Goal: Check status

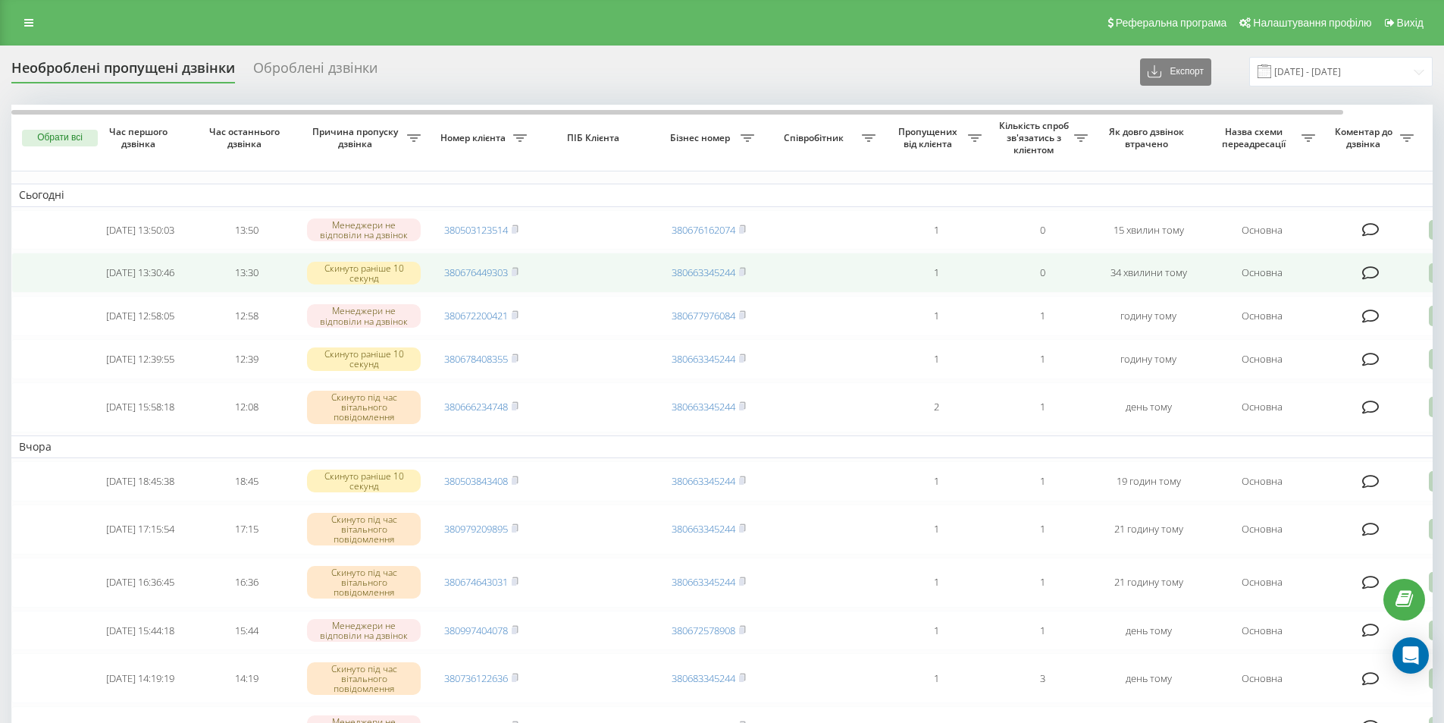
click at [516, 274] on rect at bounding box center [514, 272] width 5 height 7
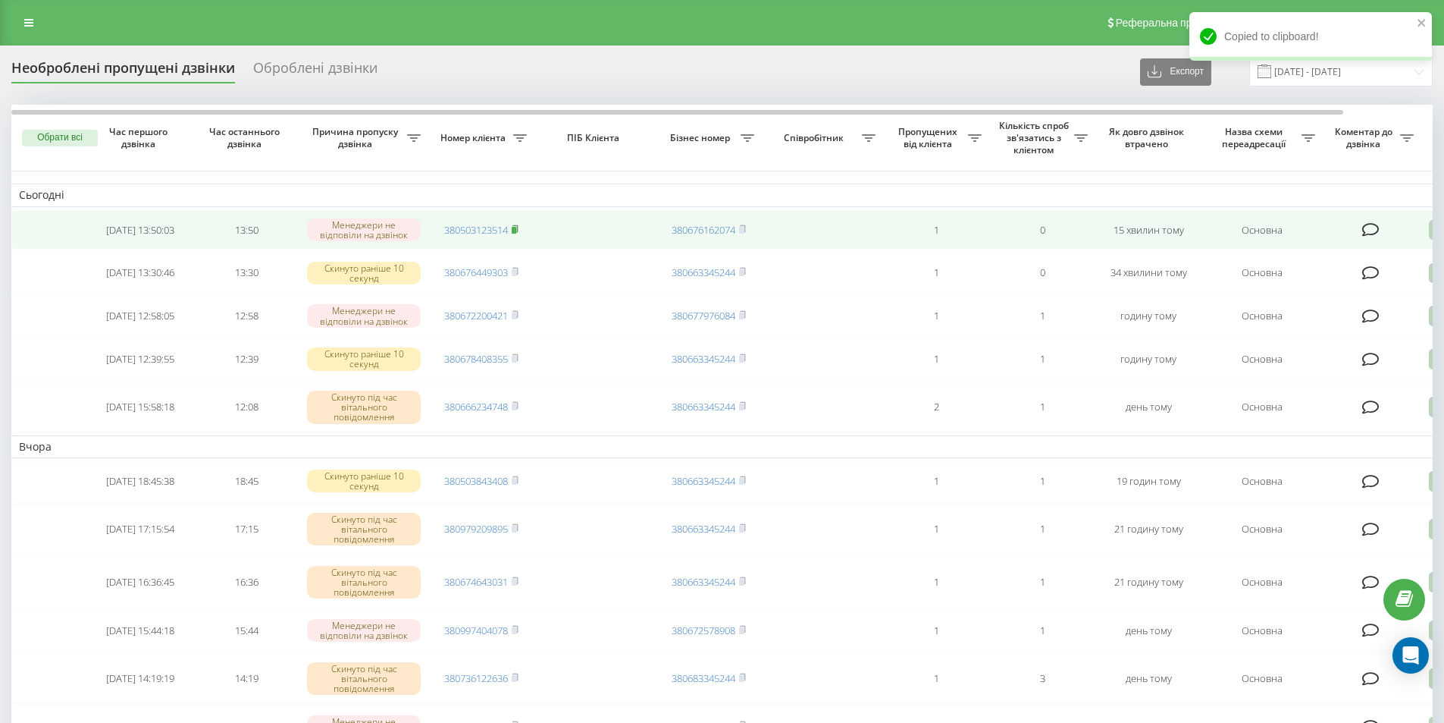
click at [519, 228] on icon at bounding box center [515, 228] width 7 height 9
